Goal: Check status

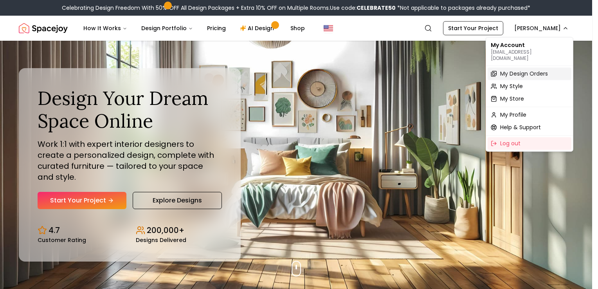
click at [526, 70] on span "My Design Orders" at bounding box center [524, 74] width 48 height 8
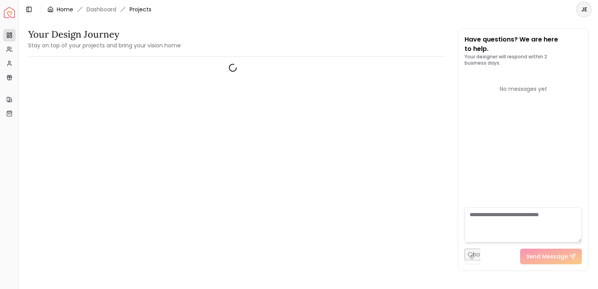
click at [61, 9] on link "Home" at bounding box center [65, 9] width 16 height 8
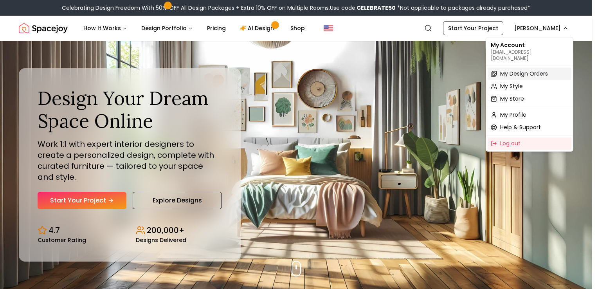
click at [518, 70] on span "My Design Orders" at bounding box center [524, 74] width 48 height 8
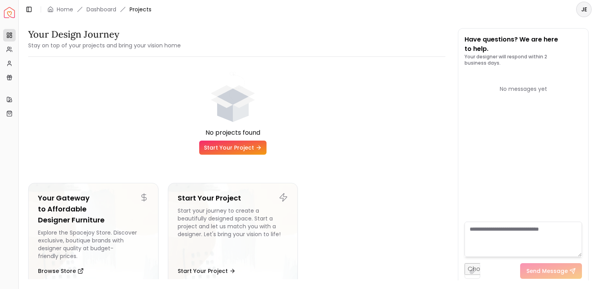
click at [137, 10] on span "Projects" at bounding box center [141, 9] width 22 height 8
drag, startPoint x: 439, startPoint y: 137, endPoint x: 441, endPoint y: 184, distance: 47.0
click at [441, 184] on div "No projects found Start Your Project Your Gateway to Affordable Designer Furnit…" at bounding box center [236, 174] width 417 height 222
drag, startPoint x: 435, startPoint y: 191, endPoint x: 427, endPoint y: 201, distance: 12.8
click at [429, 200] on ul "No projects found Start Your Project Your Gateway to Affordable Designer Furnit…" at bounding box center [232, 181] width 409 height 225
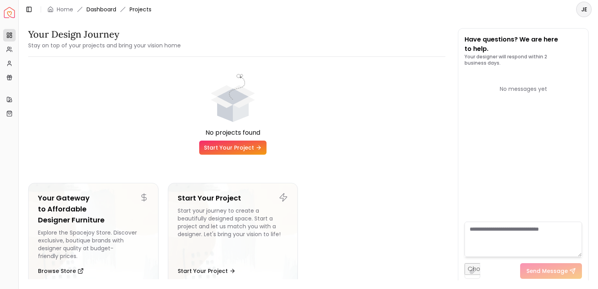
click at [91, 9] on link "Dashboard" at bounding box center [101, 9] width 30 height 8
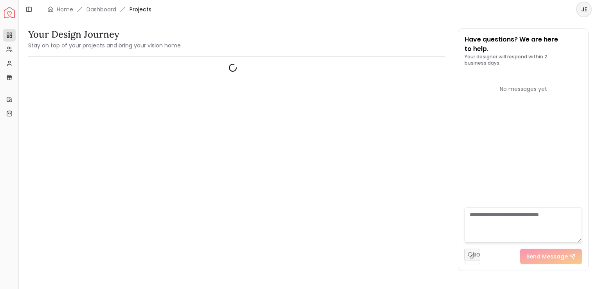
click at [582, 9] on html "Spacejoy Dashboard Overview Projects My Referrals My Profile Gift Card Balance …" at bounding box center [299, 144] width 598 height 289
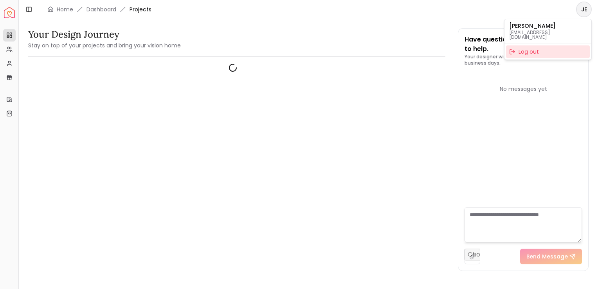
click at [529, 46] on div "Log out" at bounding box center [548, 51] width 84 height 13
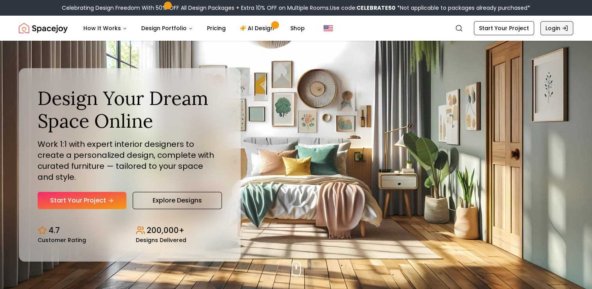
click at [560, 29] on link "Login" at bounding box center [556, 28] width 33 height 14
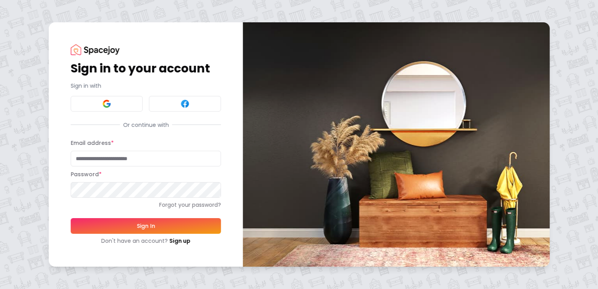
type input "**********"
drag, startPoint x: 103, startPoint y: 229, endPoint x: 110, endPoint y: 229, distance: 7.0
click at [106, 229] on button "Sign In" at bounding box center [145, 226] width 150 height 16
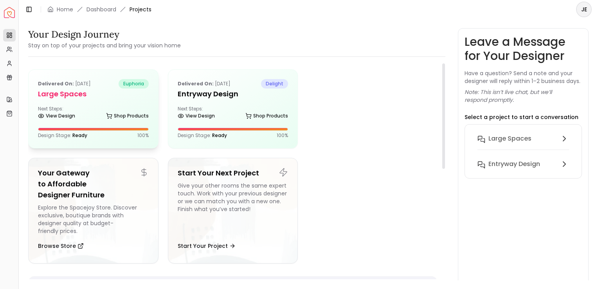
click at [83, 103] on div "Delivered on: Jul 15, 2024 euphoria Large Spaces Next Steps: View Design Shop P…" at bounding box center [94, 109] width 130 height 78
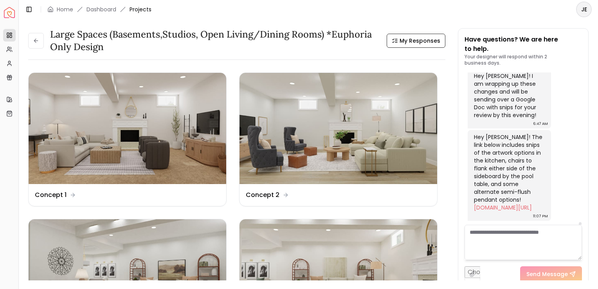
scroll to position [2162, 0]
click at [496, 203] on link "docs.google.com/document/d/1mJmBA_s5Rfly_Y8PcT0wz-JKFWp2zH9DQgTlNj1AoN4/edit?us…" at bounding box center [503, 207] width 58 height 8
